Goal: Find specific page/section: Find specific page/section

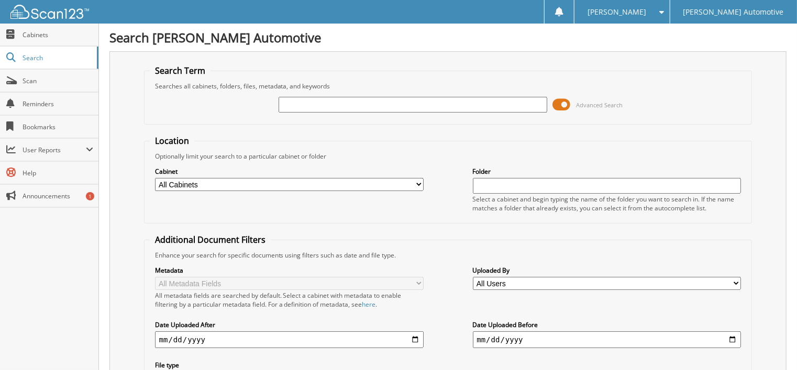
click at [380, 101] on input "text" at bounding box center [413, 105] width 269 height 16
type input "593221"
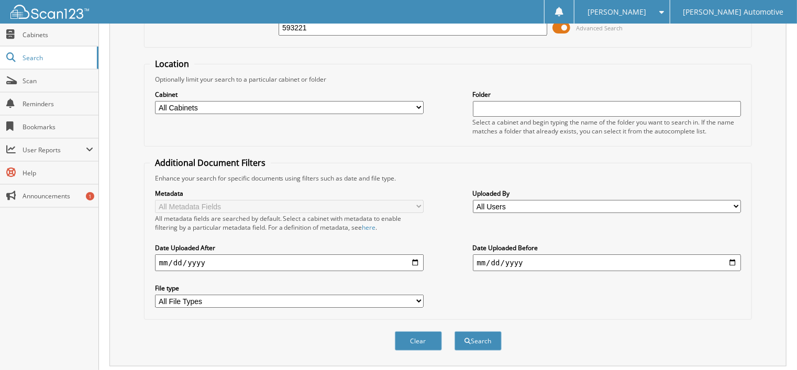
scroll to position [204, 0]
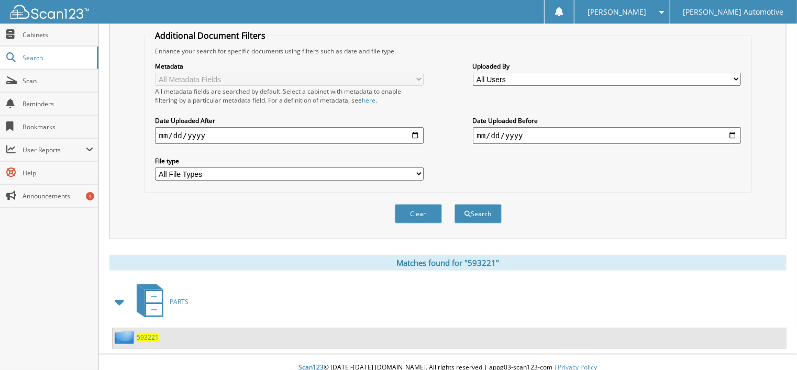
click at [150, 333] on span "593221" at bounding box center [148, 337] width 22 height 9
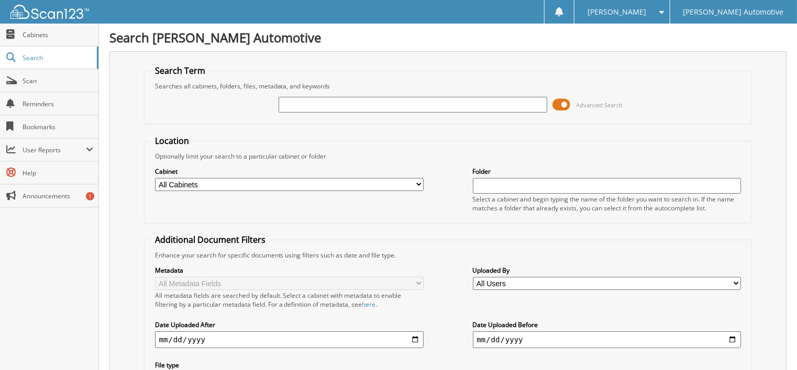
click at [333, 102] on input "text" at bounding box center [413, 105] width 269 height 16
type input "417508"
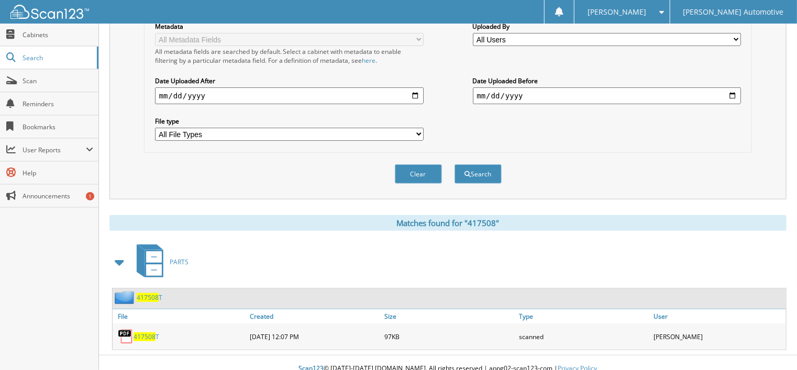
scroll to position [244, 0]
click at [152, 293] on span "417508" at bounding box center [148, 297] width 22 height 9
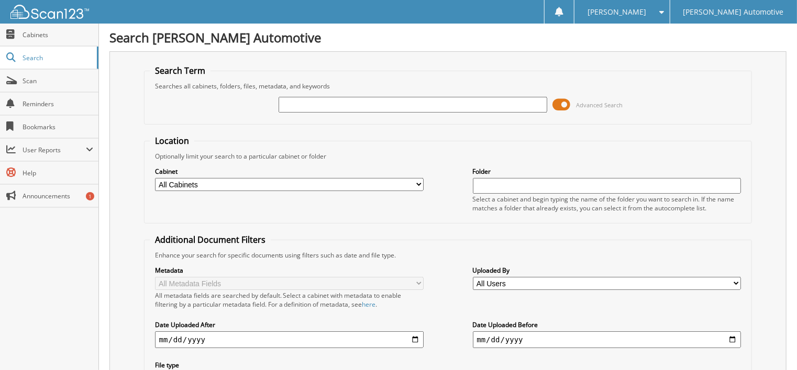
click at [293, 104] on input "text" at bounding box center [413, 105] width 269 height 16
type input "592802"
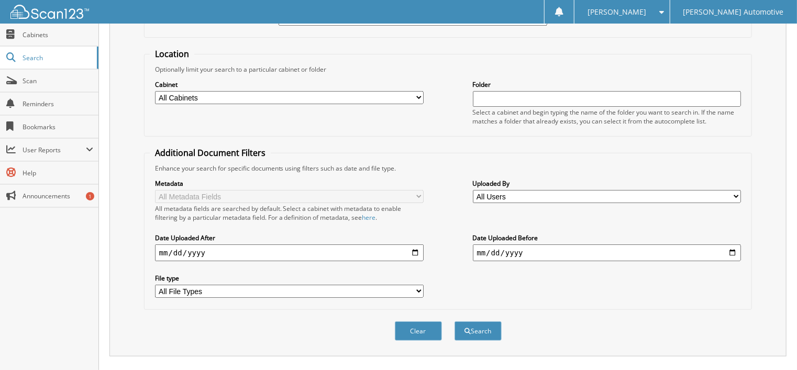
scroll to position [132, 0]
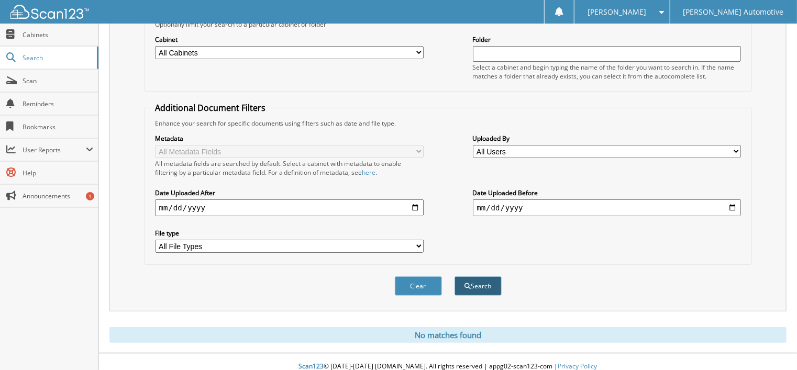
click at [469, 276] on button "Search" at bounding box center [477, 285] width 47 height 19
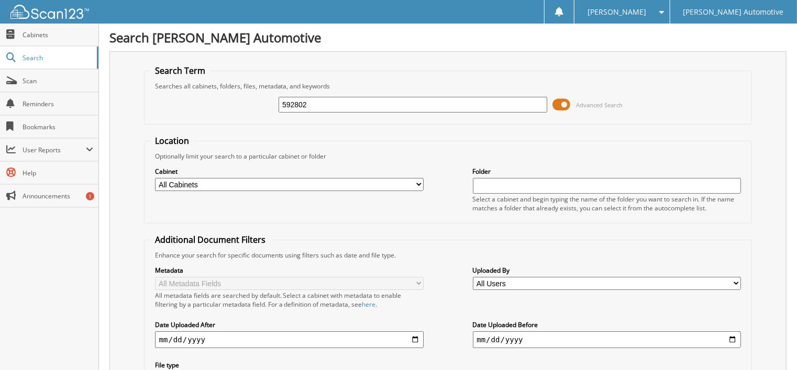
drag, startPoint x: 310, startPoint y: 103, endPoint x: 270, endPoint y: 103, distance: 39.8
click at [270, 103] on div "592802 Advanced Search" at bounding box center [448, 105] width 597 height 28
paste input "96c"
type input "592896"
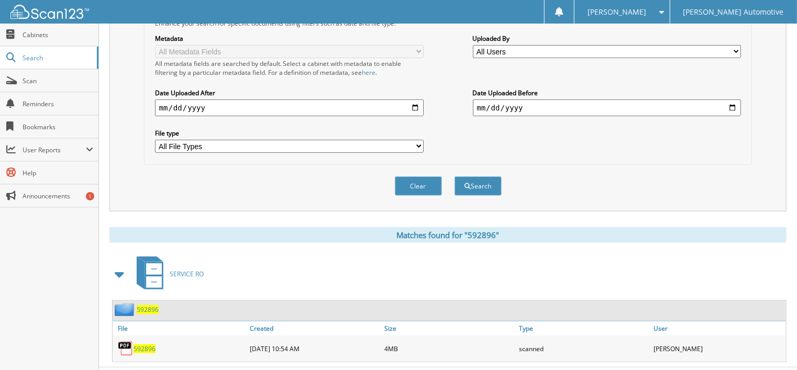
scroll to position [244, 0]
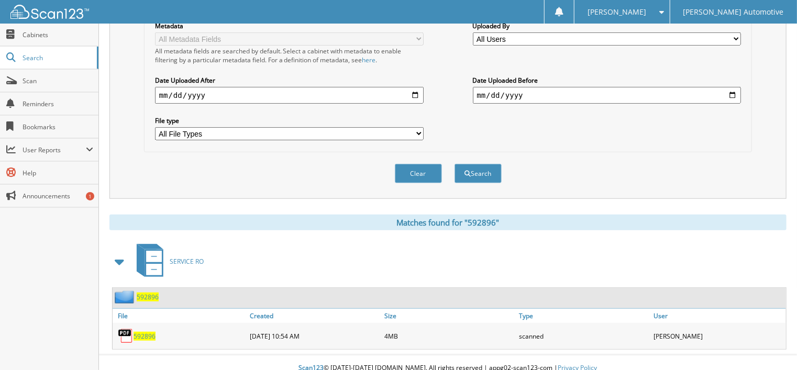
click at [146, 293] on span "592896" at bounding box center [148, 297] width 22 height 9
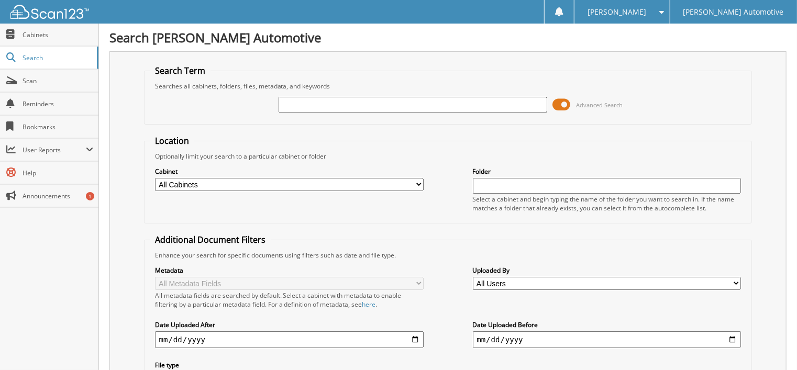
click at [351, 103] on input "text" at bounding box center [413, 105] width 269 height 16
type input "590795"
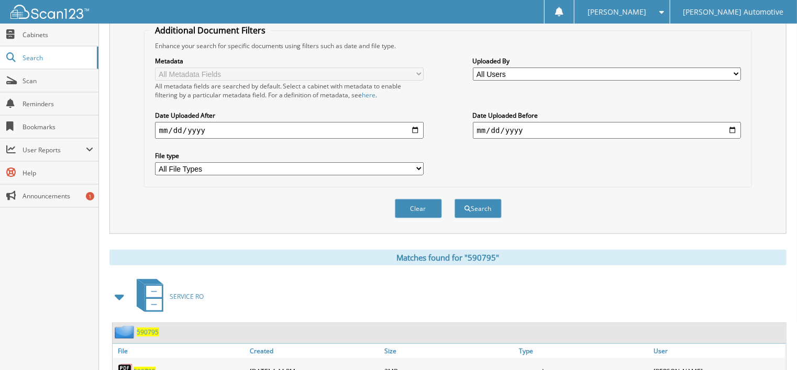
scroll to position [244, 0]
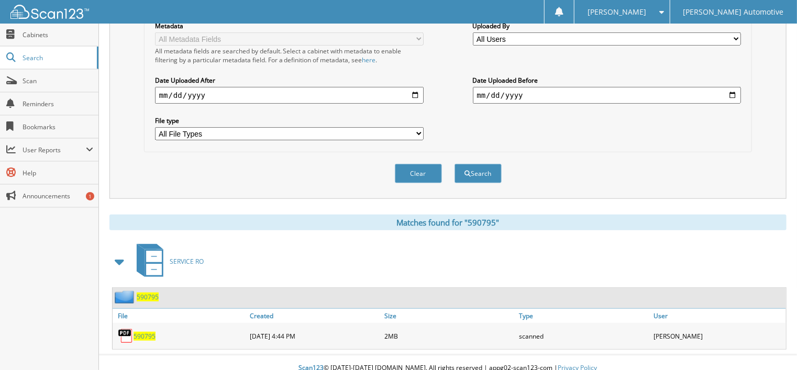
click at [151, 293] on span "590795" at bounding box center [148, 297] width 22 height 9
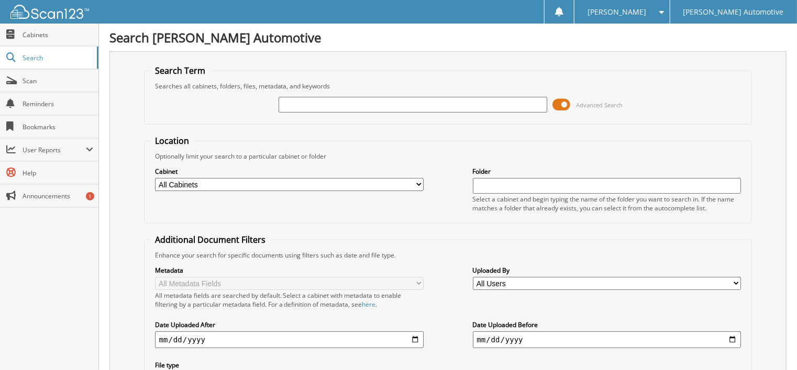
click at [295, 103] on input "text" at bounding box center [413, 105] width 269 height 16
type input "592802"
click at [65, 259] on div "Close Cabinets Search Scan Reminders Bookmarks User Reports" at bounding box center [49, 197] width 99 height 347
drag, startPoint x: 317, startPoint y: 102, endPoint x: 278, endPoint y: 102, distance: 39.3
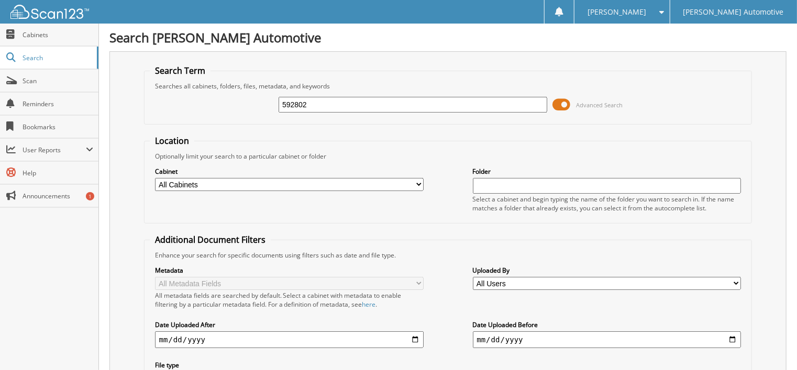
click at [278, 102] on div "592802 Advanced Search" at bounding box center [448, 105] width 597 height 28
paste input "640843"
type input "640843"
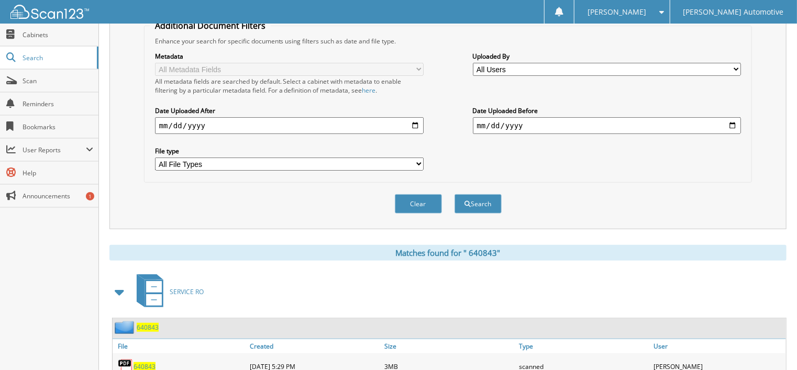
scroll to position [244, 0]
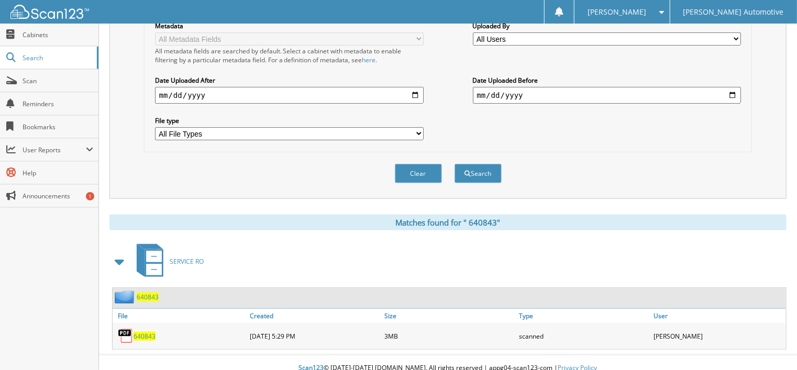
click at [149, 293] on span "6 4 0 8 4 3" at bounding box center [148, 297] width 22 height 9
